Goal: Navigation & Orientation: Find specific page/section

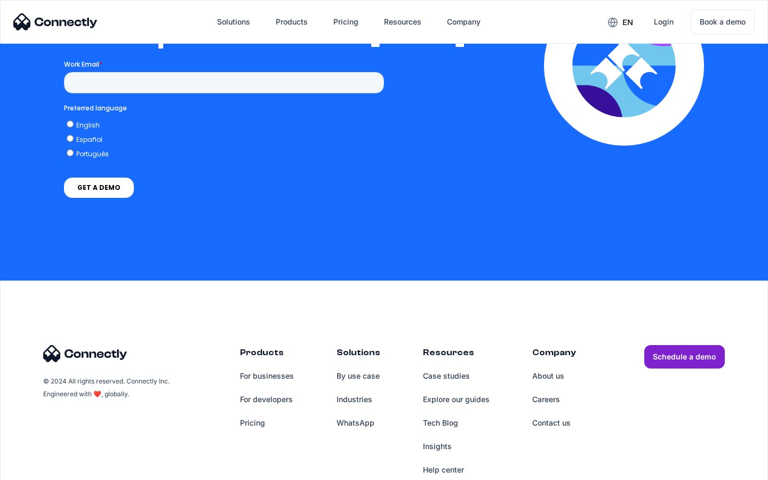
scroll to position [2340, 0]
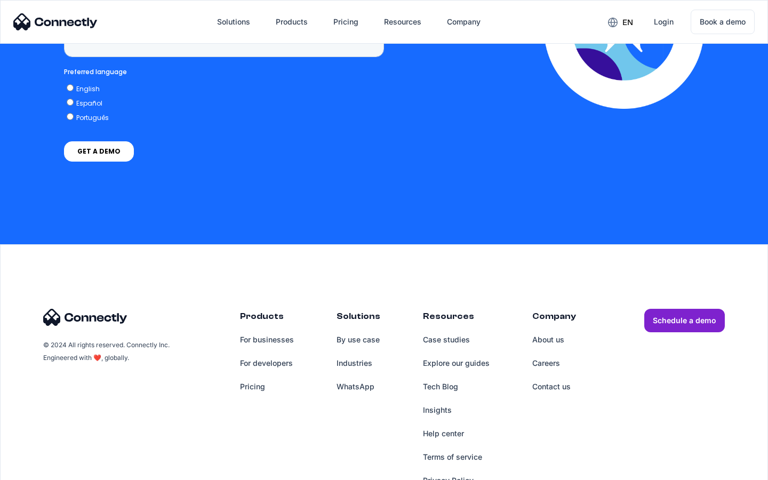
scroll to position [3109, 0]
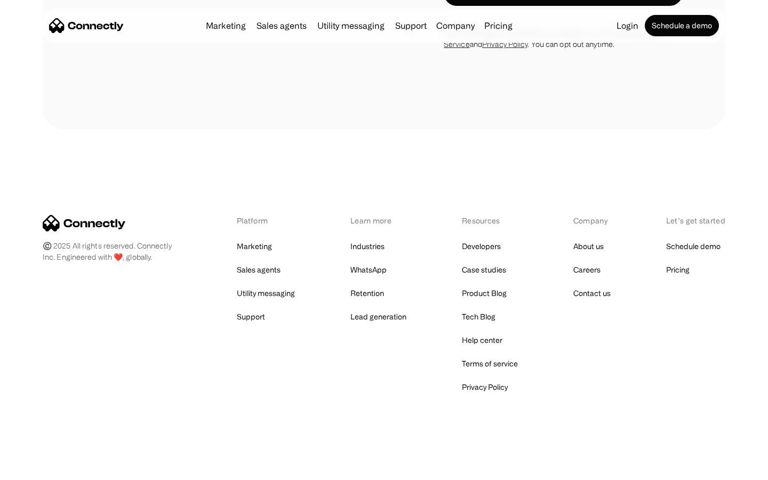
scroll to position [1803, 0]
